Goal: Check status: Check status

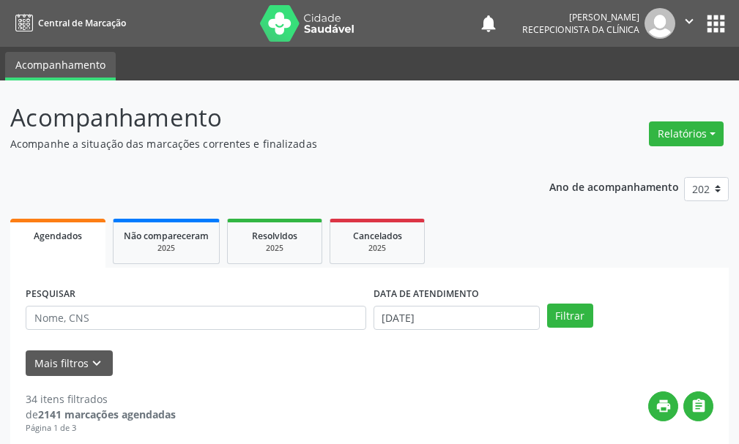
click at [438, 294] on label "DATA DE ATENDIMENTO" at bounding box center [425, 294] width 105 height 23
drag, startPoint x: 423, startPoint y: 305, endPoint x: 423, endPoint y: 317, distance: 11.7
click at [423, 309] on div "DATA DE ATENDIMENTO [DATE]" at bounding box center [456, 306] width 166 height 47
click at [421, 317] on input "[DATE]" at bounding box center [456, 318] width 166 height 25
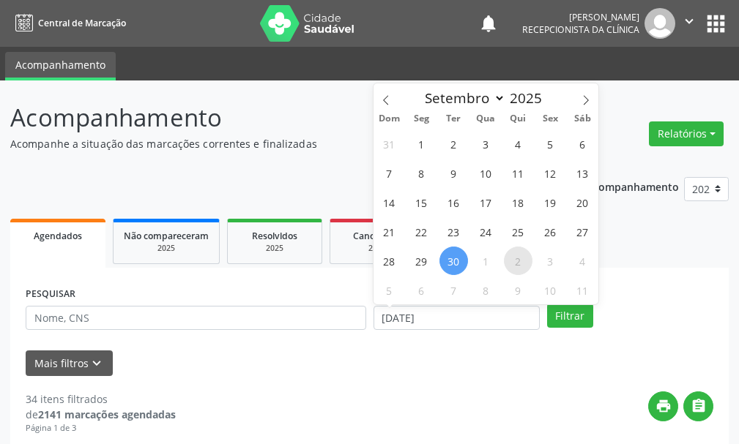
click at [510, 265] on span "2" at bounding box center [518, 261] width 29 height 29
type input "[DATE]"
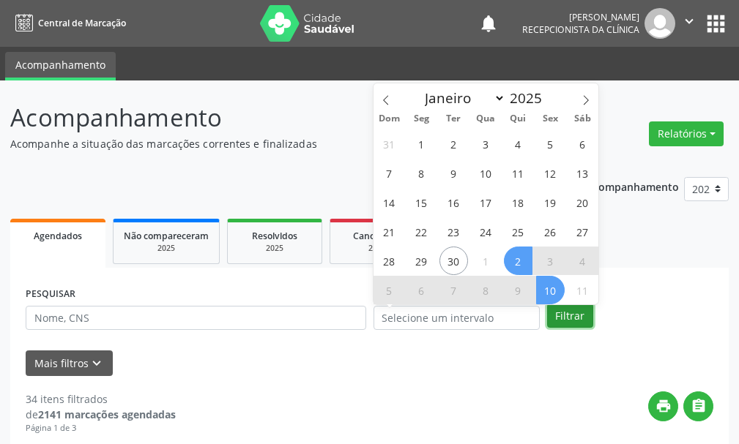
click at [565, 318] on button "Filtrar" at bounding box center [570, 316] width 46 height 25
select select "9"
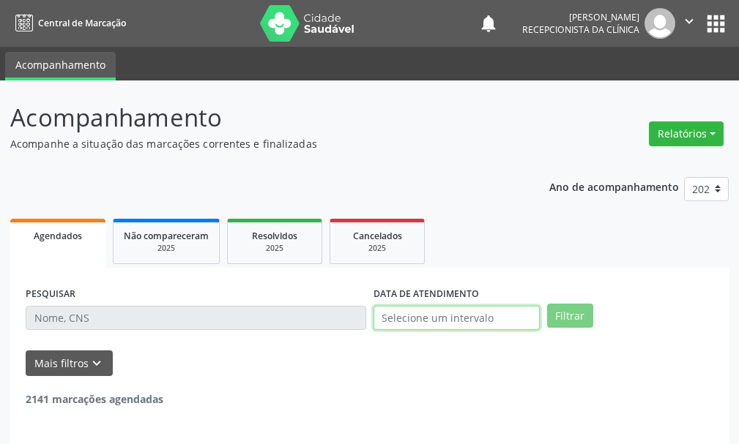
click at [469, 319] on input "text" at bounding box center [456, 318] width 166 height 25
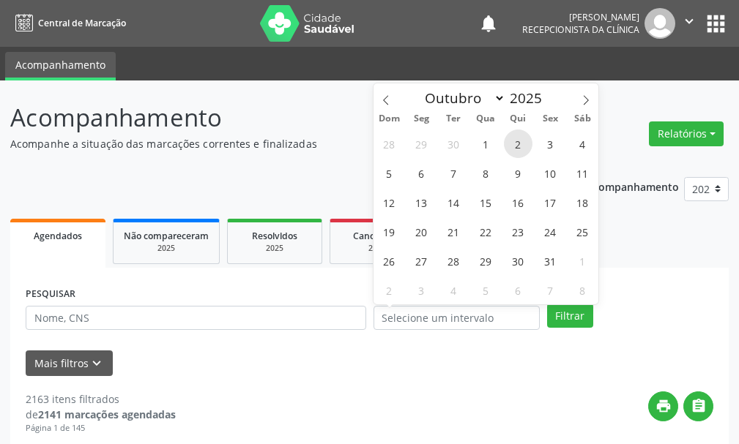
click at [519, 140] on span "2" at bounding box center [518, 144] width 29 height 29
type input "[DATE]"
click at [519, 135] on span "2" at bounding box center [518, 144] width 29 height 29
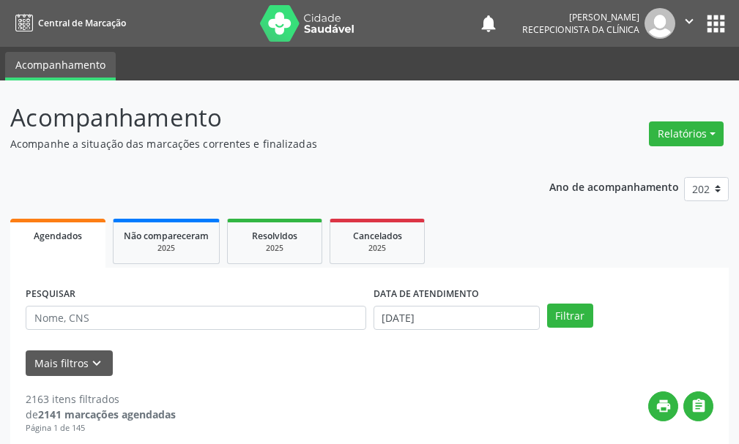
click at [519, 135] on header "Acompanhamento Acompanhe a situação das marcações correntes e finalizadas Relat…" at bounding box center [369, 126] width 718 height 52
click at [568, 313] on button "Filtrar" at bounding box center [570, 316] width 46 height 25
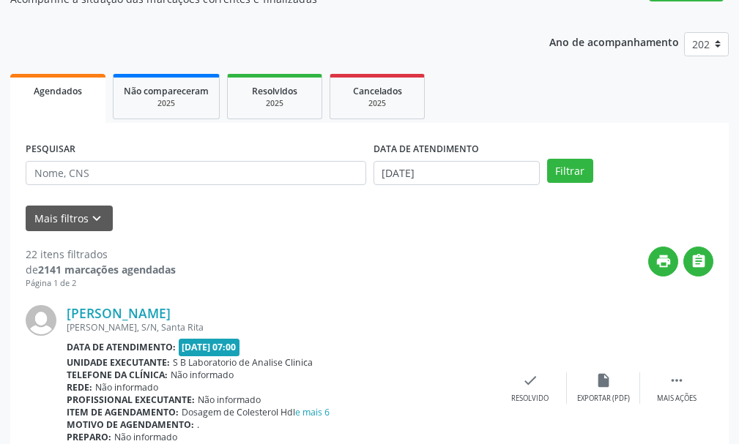
scroll to position [146, 0]
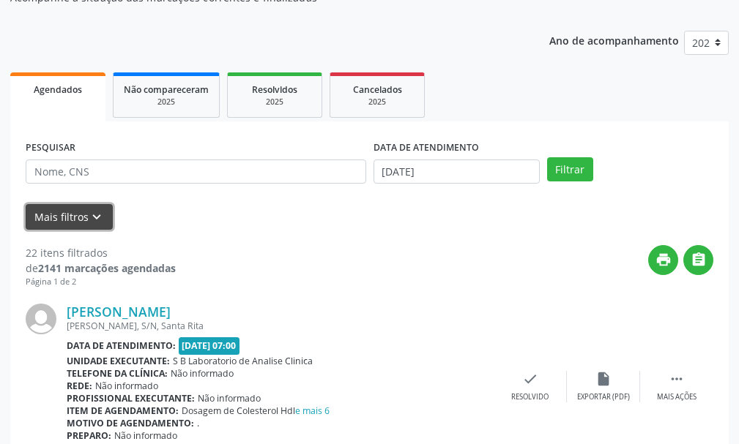
click at [56, 216] on button "Mais filtros keyboard_arrow_down" at bounding box center [69, 217] width 87 height 26
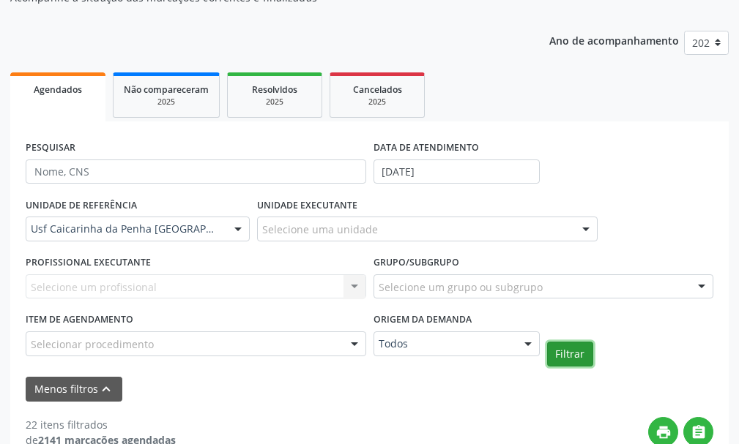
click at [570, 358] on button "Filtrar" at bounding box center [570, 354] width 46 height 25
click at [237, 229] on div at bounding box center [238, 229] width 22 height 25
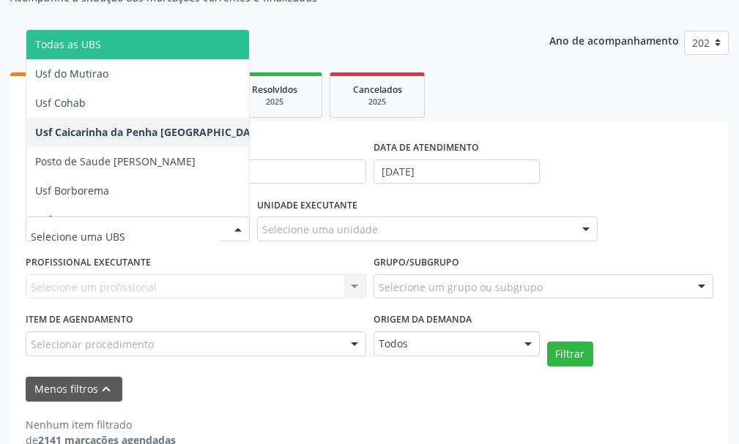
click at [198, 226] on input "text" at bounding box center [125, 236] width 189 height 29
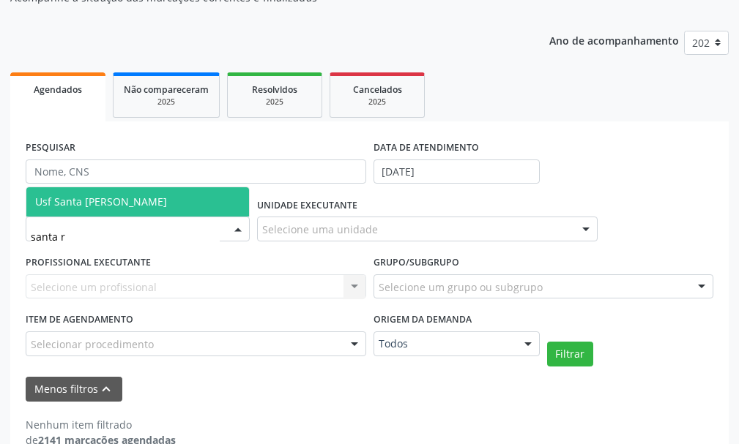
type input "santa ri"
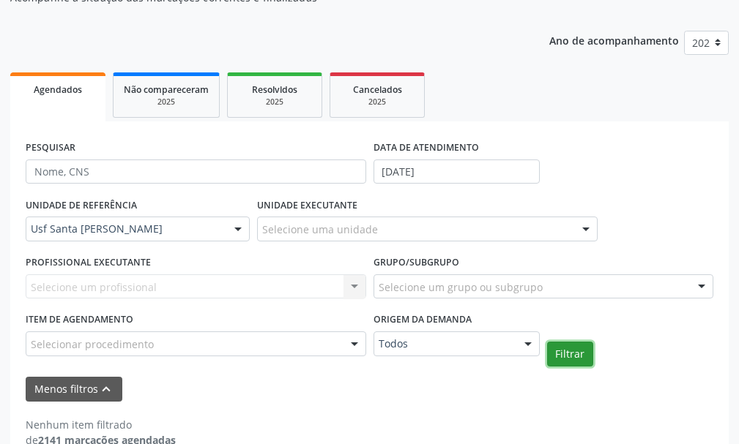
click at [572, 354] on button "Filtrar" at bounding box center [570, 354] width 46 height 25
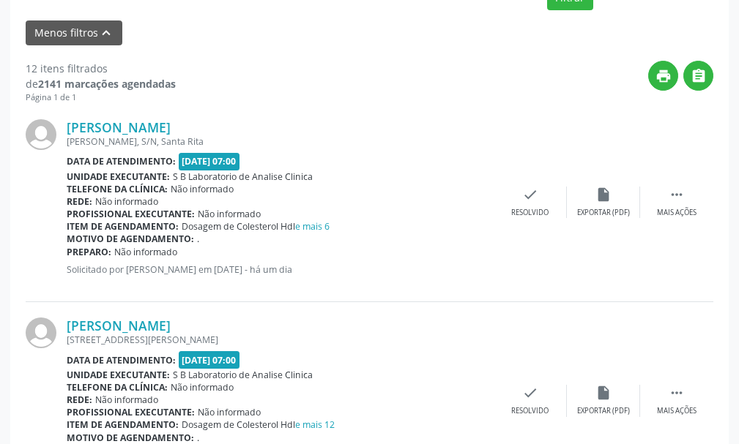
scroll to position [513, 0]
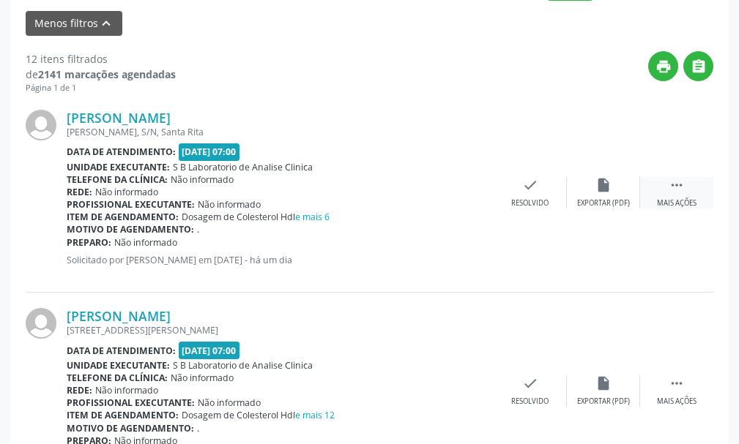
click at [671, 186] on icon "" at bounding box center [677, 185] width 16 height 16
click at [455, 185] on icon "print" at bounding box center [457, 185] width 16 height 16
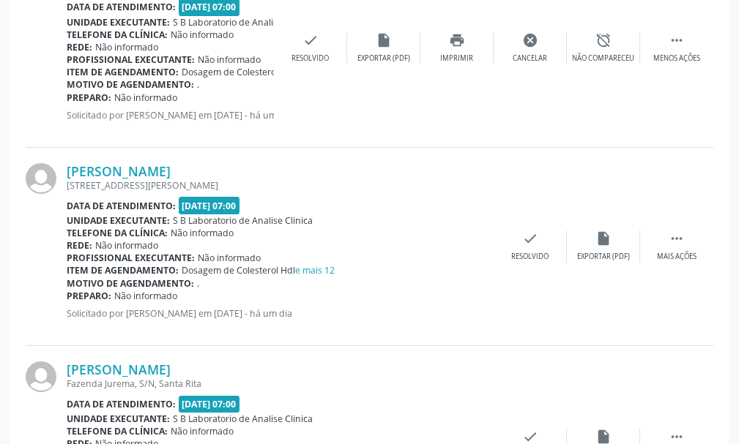
scroll to position [659, 0]
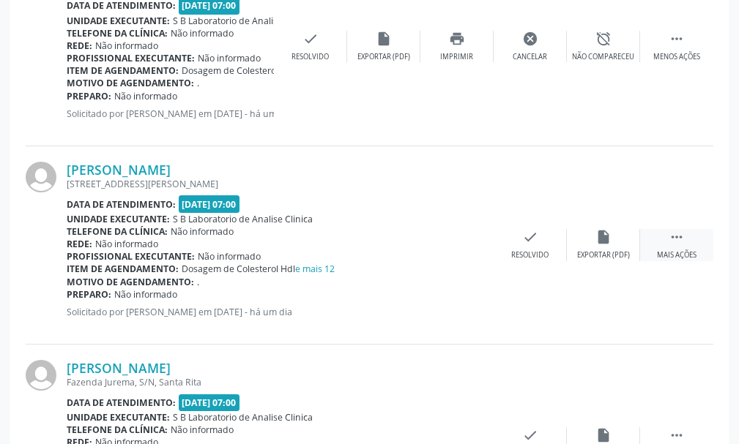
click at [674, 235] on icon "" at bounding box center [677, 237] width 16 height 16
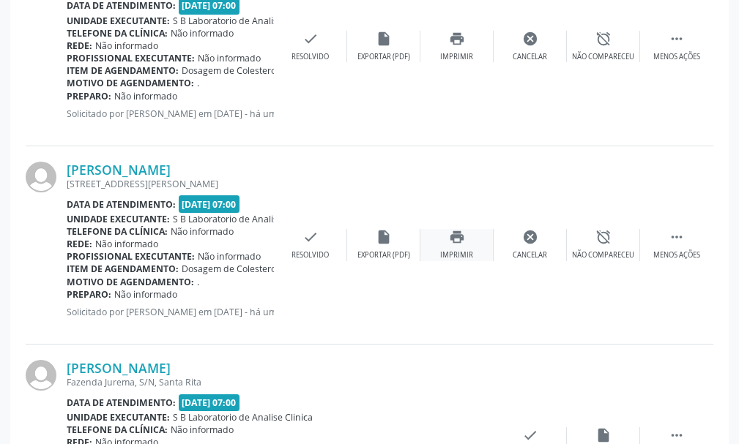
click at [463, 239] on icon "print" at bounding box center [457, 237] width 16 height 16
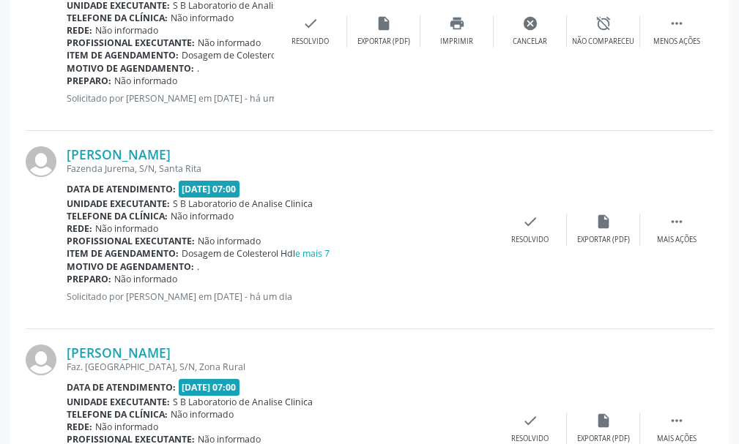
scroll to position [879, 0]
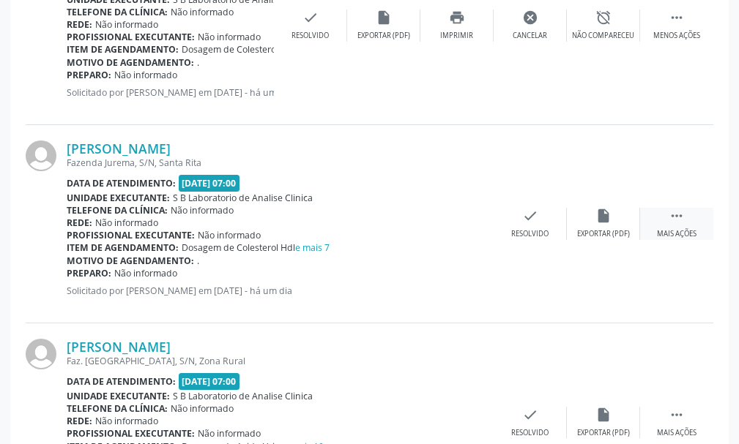
click at [671, 226] on div " Mais ações" at bounding box center [676, 223] width 73 height 31
click at [460, 226] on div "print Imprimir" at bounding box center [456, 223] width 73 height 31
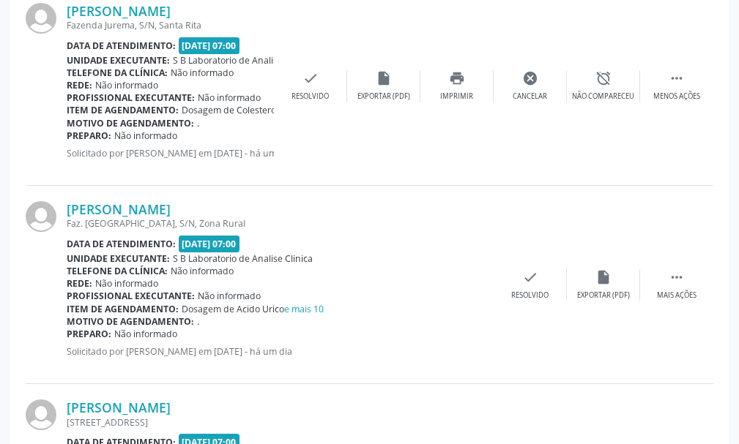
scroll to position [1025, 0]
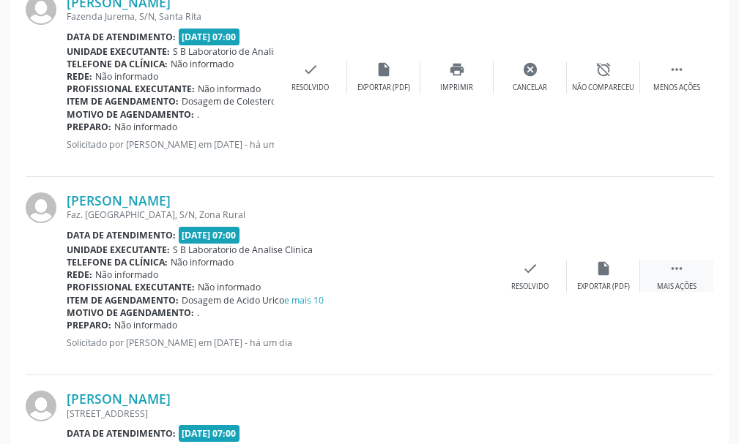
click at [677, 264] on icon "" at bounding box center [677, 269] width 16 height 16
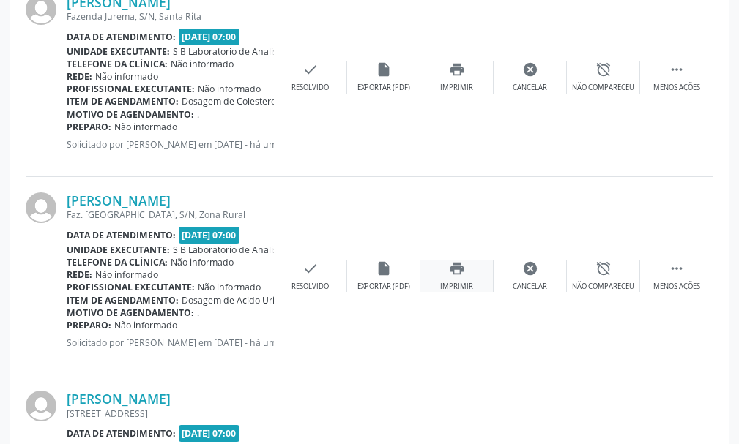
click at [446, 264] on div "print Imprimir" at bounding box center [456, 276] width 73 height 31
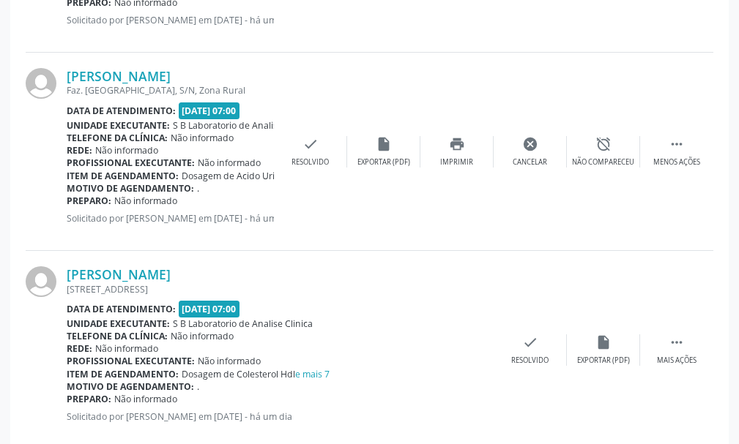
scroll to position [1172, 0]
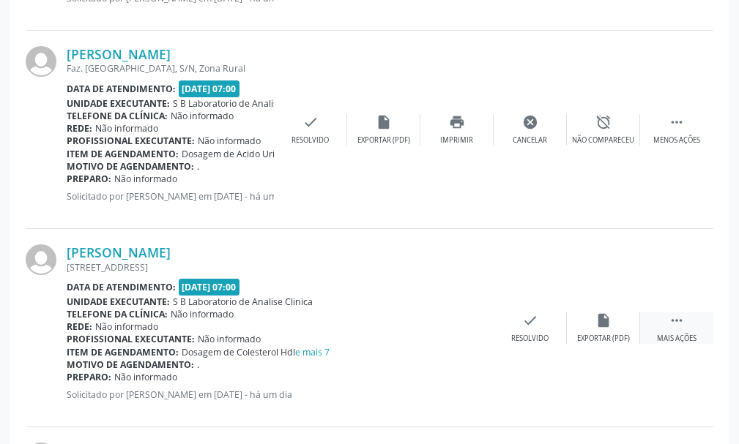
click at [687, 327] on div " Mais ações" at bounding box center [676, 328] width 73 height 31
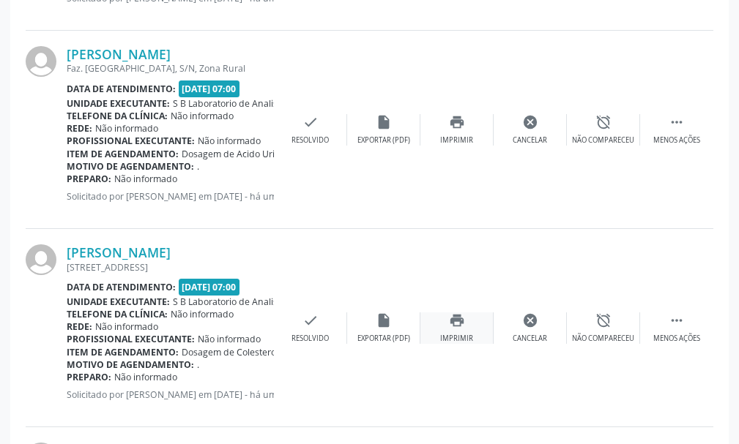
click at [473, 324] on div "print Imprimir" at bounding box center [456, 328] width 73 height 31
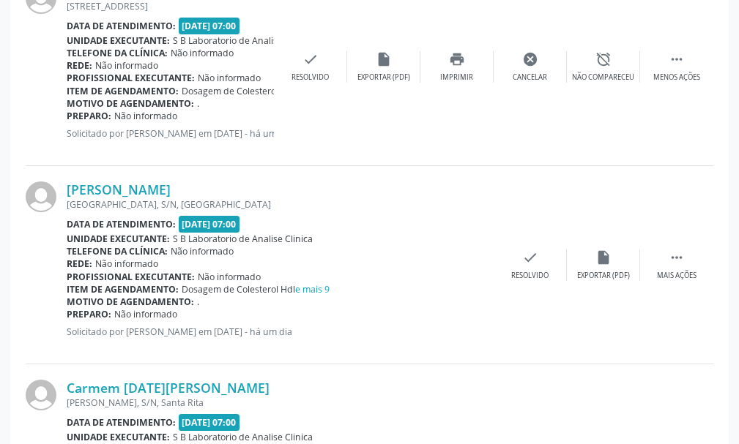
scroll to position [1464, 0]
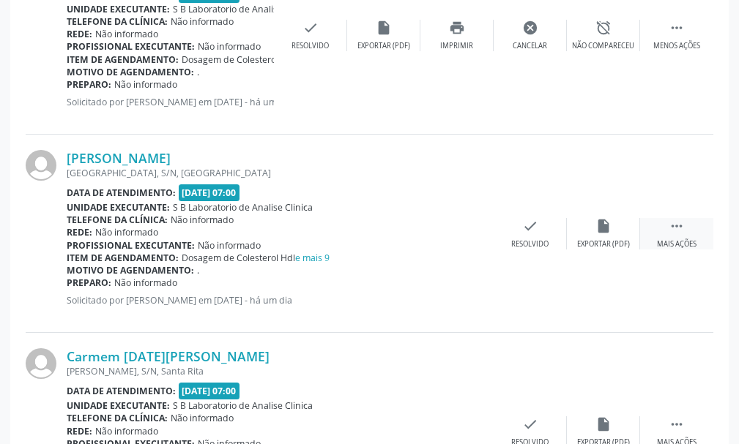
click at [671, 224] on icon "" at bounding box center [677, 226] width 16 height 16
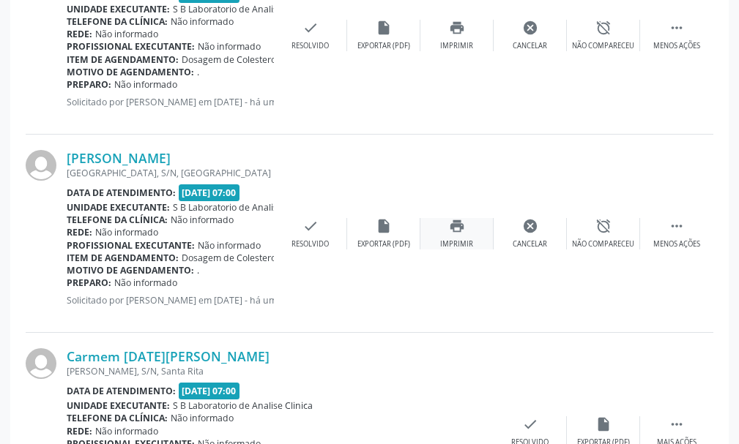
click at [444, 230] on div "print Imprimir" at bounding box center [456, 233] width 73 height 31
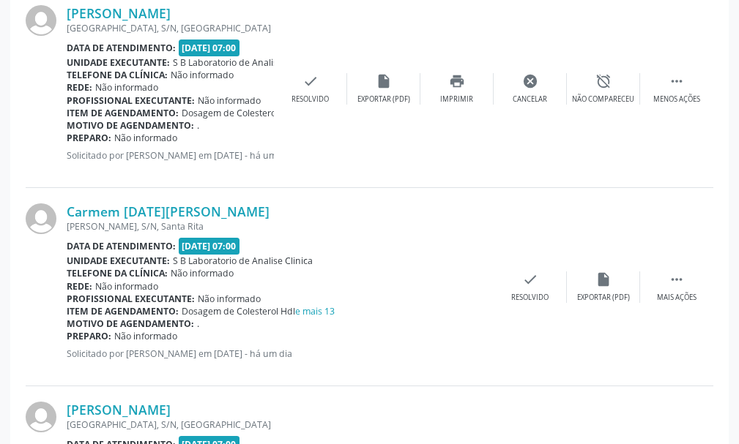
scroll to position [1611, 0]
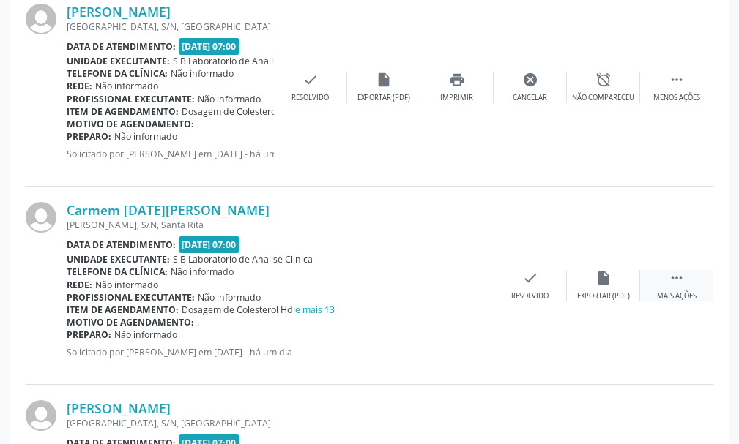
click at [671, 280] on icon "" at bounding box center [677, 278] width 16 height 16
click at [456, 281] on icon "print" at bounding box center [457, 278] width 16 height 16
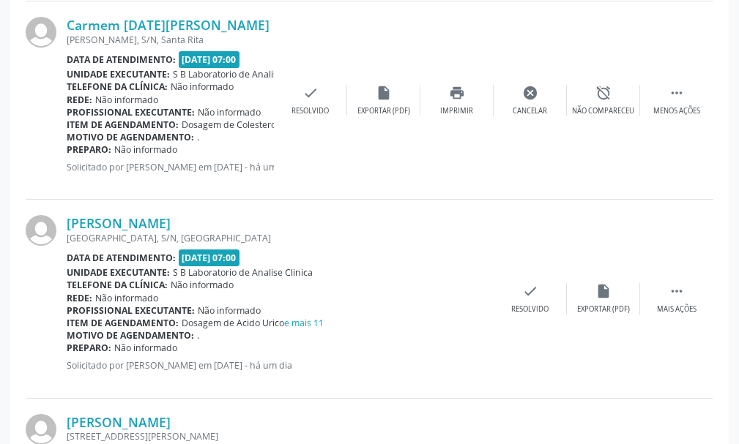
scroll to position [1831, 0]
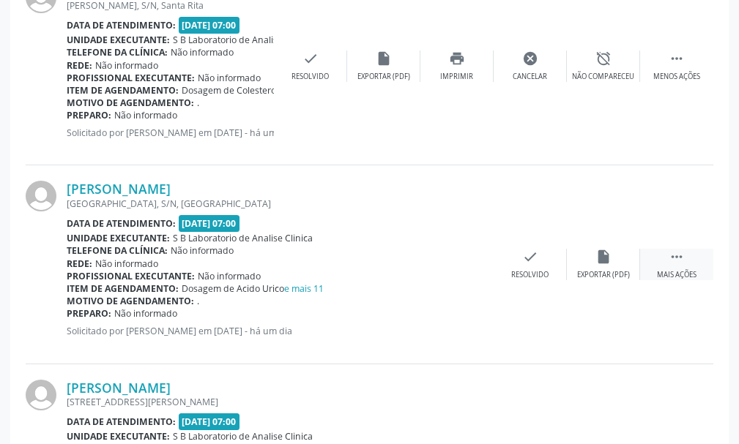
click at [666, 257] on div " Mais ações" at bounding box center [676, 264] width 73 height 31
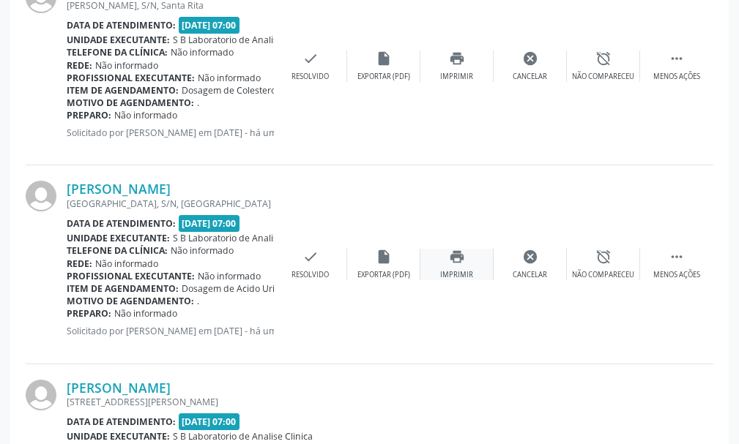
click at [470, 258] on div "print Imprimir" at bounding box center [456, 264] width 73 height 31
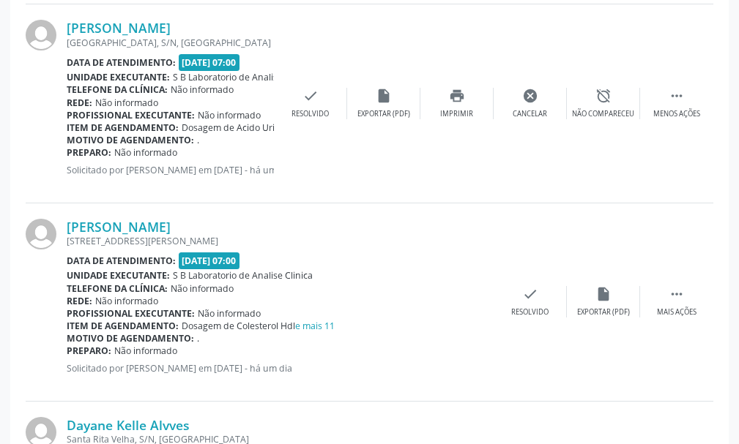
scroll to position [2050, 0]
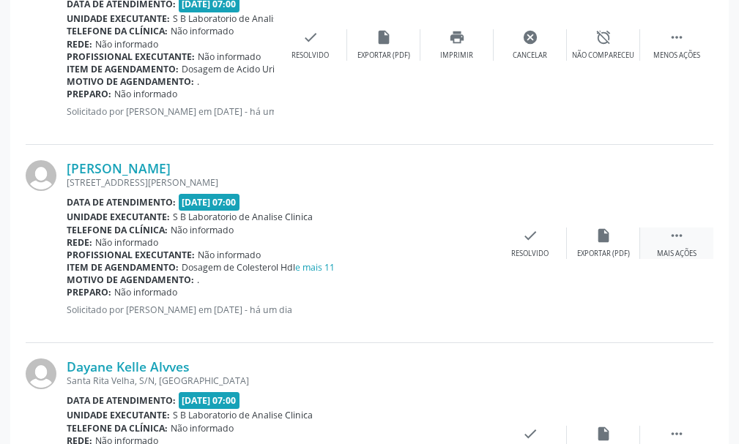
click at [676, 233] on icon "" at bounding box center [677, 236] width 16 height 16
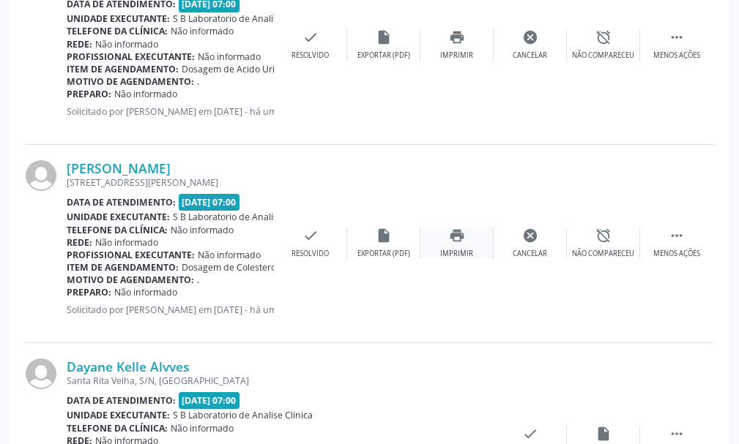
click at [449, 237] on icon "print" at bounding box center [457, 236] width 16 height 16
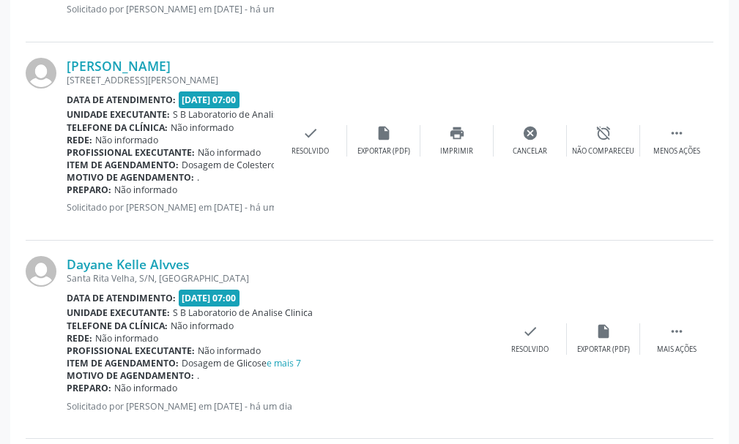
scroll to position [2197, 0]
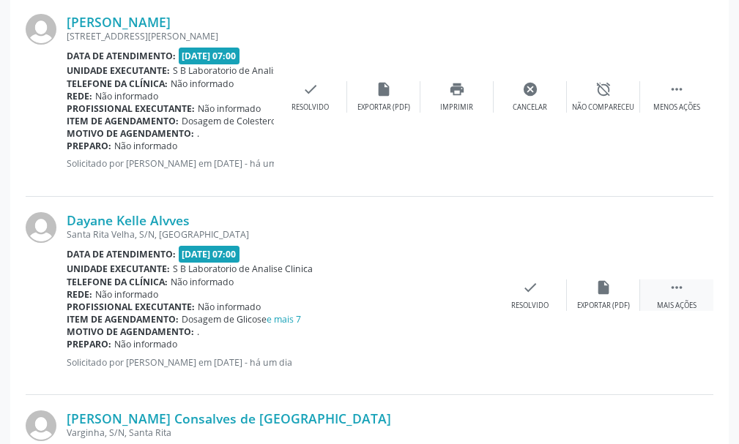
click at [666, 290] on div " Mais ações" at bounding box center [676, 295] width 73 height 31
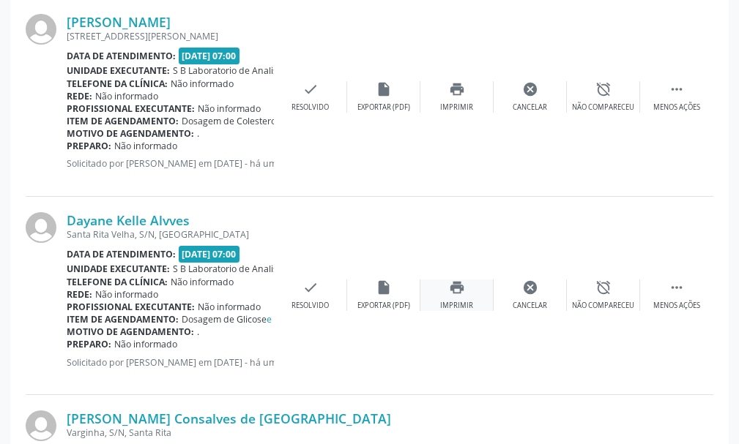
click at [456, 283] on icon "print" at bounding box center [457, 288] width 16 height 16
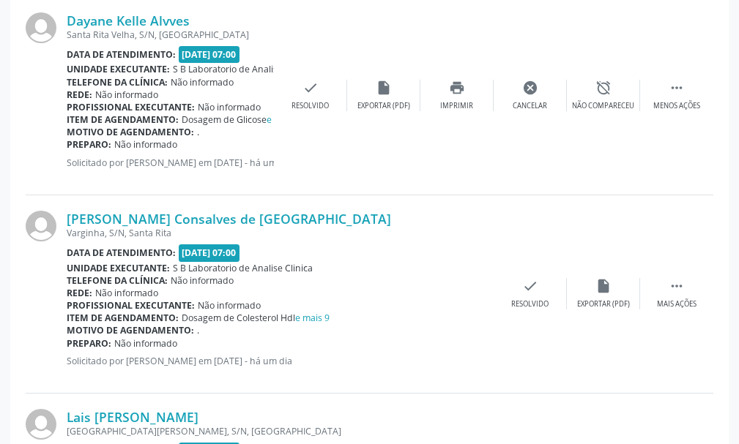
scroll to position [2490, 0]
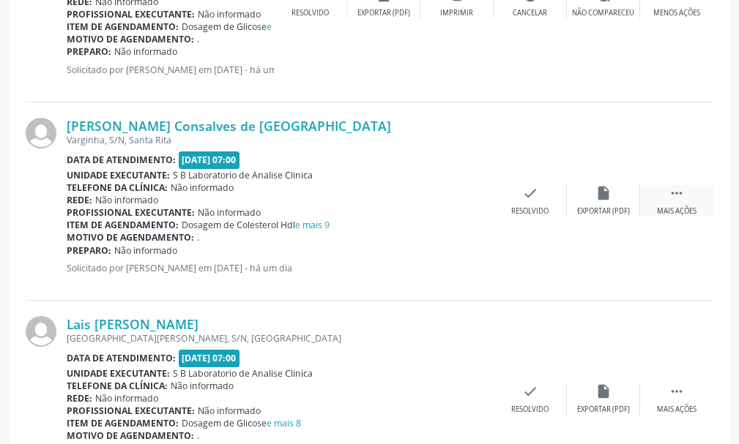
click at [675, 190] on icon "" at bounding box center [677, 193] width 16 height 16
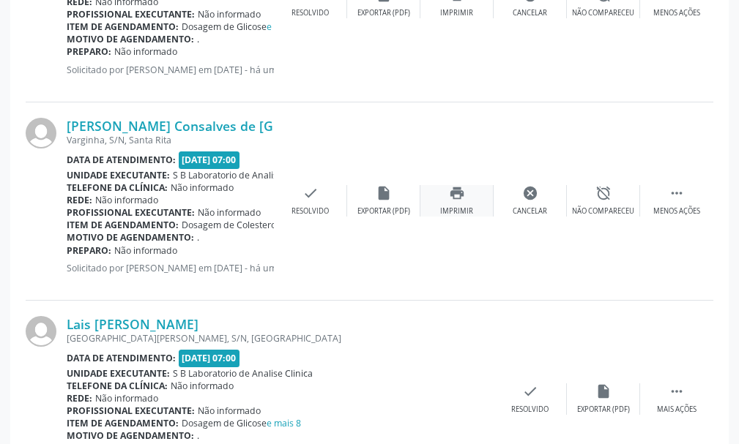
click at [466, 201] on div "print Imprimir" at bounding box center [456, 200] width 73 height 31
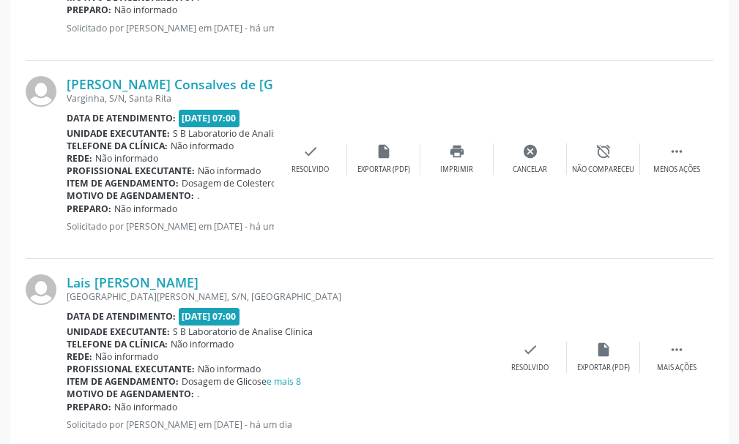
scroll to position [2569, 0]
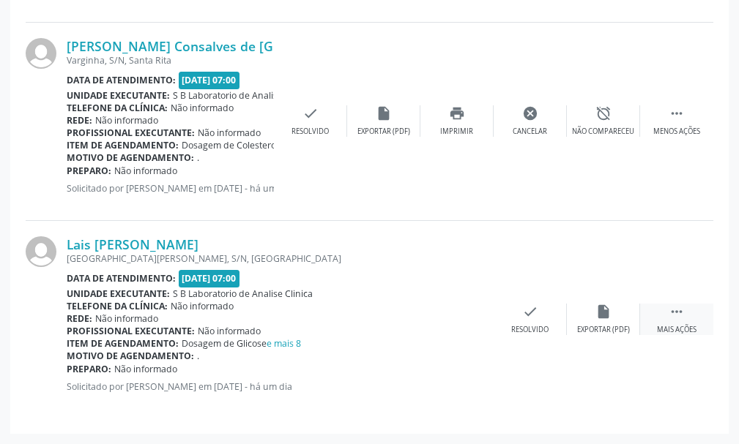
click at [677, 316] on icon "" at bounding box center [677, 312] width 16 height 16
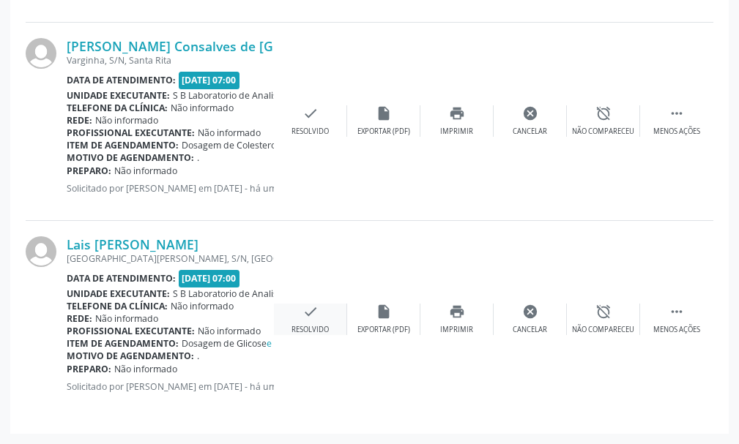
click at [312, 316] on icon "check" at bounding box center [310, 312] width 16 height 16
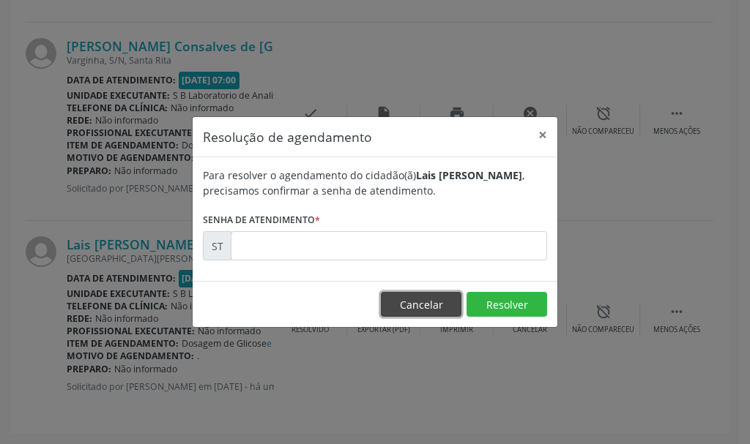
click at [409, 305] on button "Cancelar" at bounding box center [421, 304] width 81 height 25
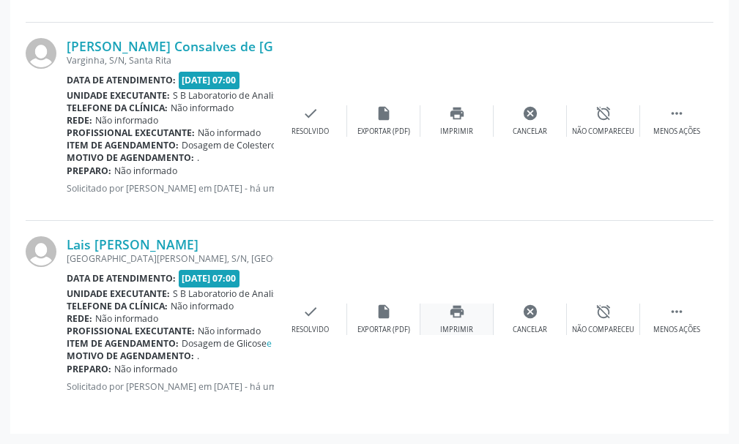
click at [460, 330] on div "Imprimir" at bounding box center [456, 330] width 33 height 10
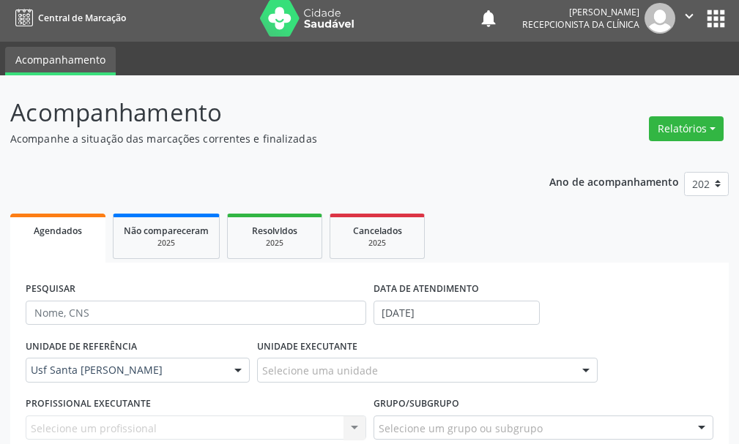
scroll to position [0, 0]
